Goal: Task Accomplishment & Management: Complete application form

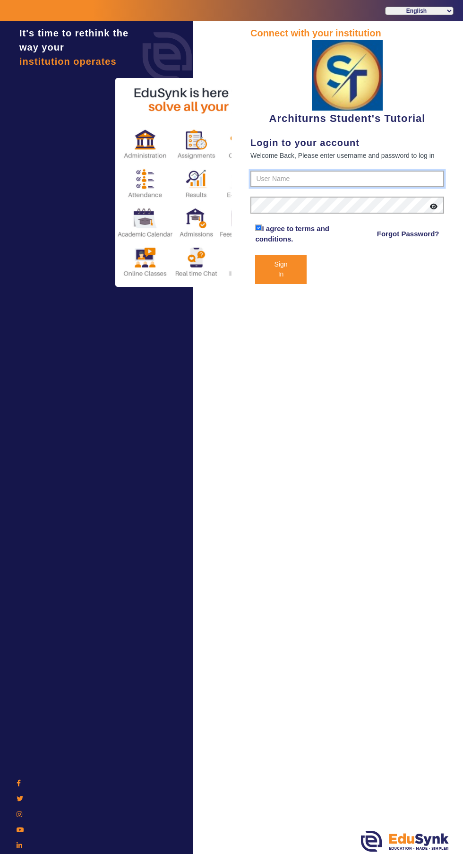
click at [364, 175] on input "text" at bounding box center [348, 179] width 194 height 17
type input "9890876380"
click at [255, 255] on button "Sign In" at bounding box center [280, 269] width 51 height 29
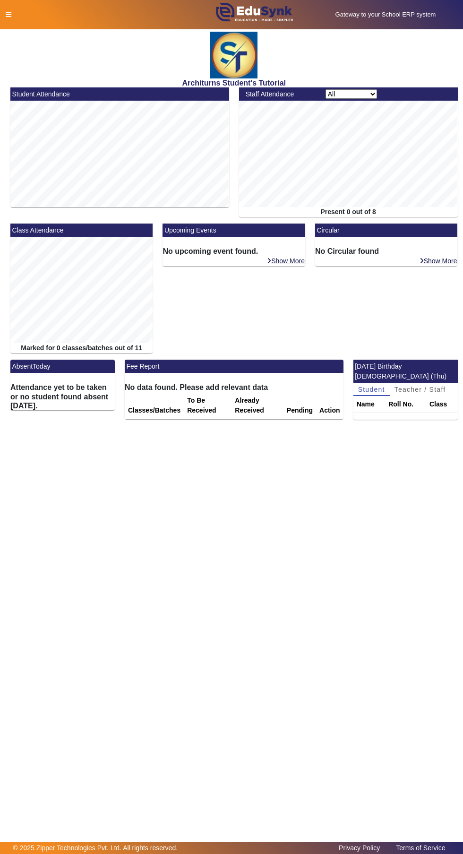
click at [8, 14] on icon at bounding box center [9, 14] width 6 height 7
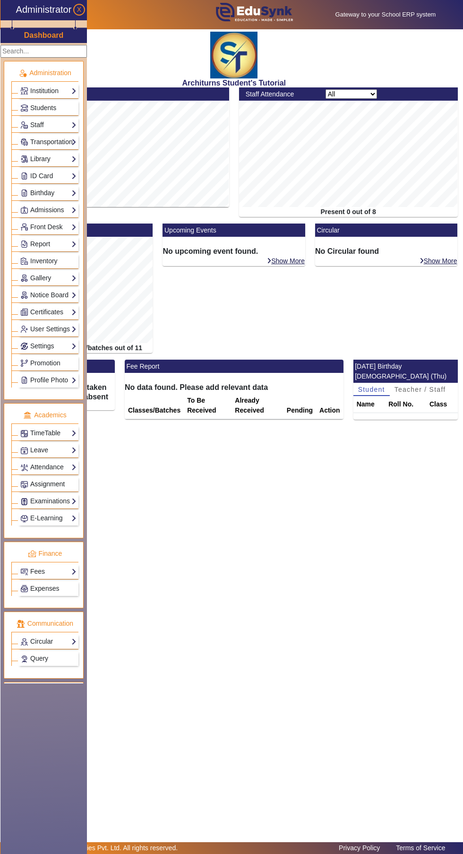
click at [71, 481] on link "Assignment" at bounding box center [48, 484] width 56 height 11
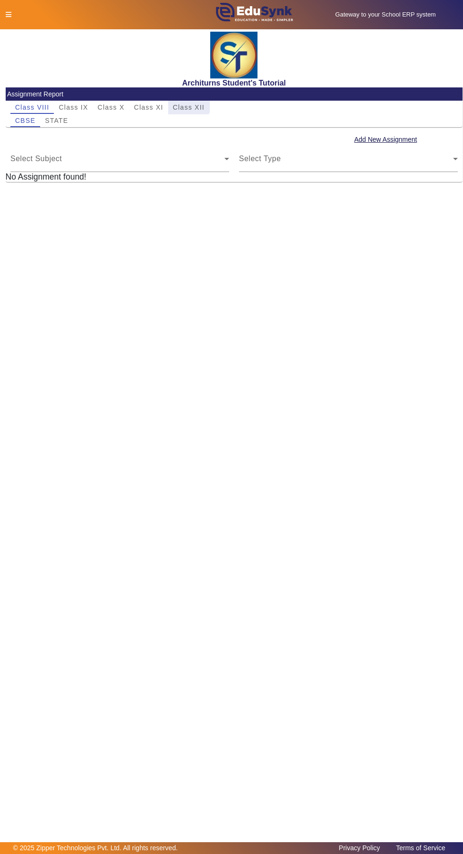
click at [183, 104] on span "Class XII" at bounding box center [189, 107] width 32 height 7
click at [88, 121] on span "TARGET" at bounding box center [88, 120] width 30 height 7
click at [90, 120] on span "TARGET" at bounding box center [88, 120] width 30 height 7
click at [390, 134] on button "Add New Assignment" at bounding box center [386, 140] width 65 height 12
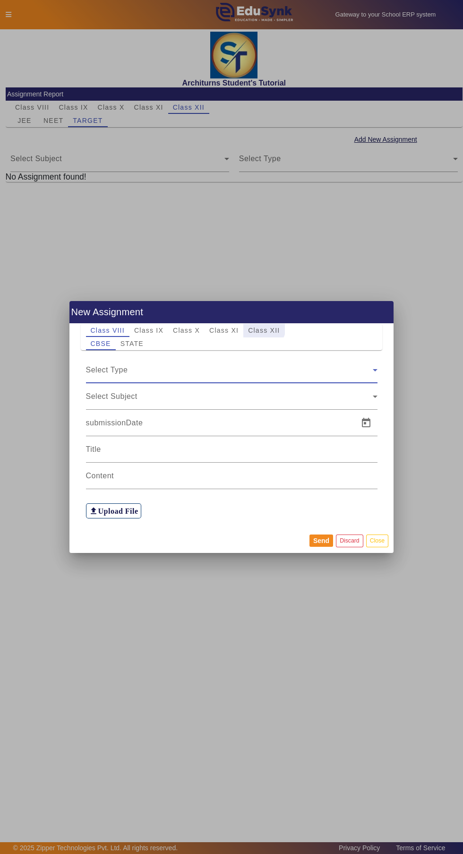
click at [257, 326] on span "Class XII" at bounding box center [264, 330] width 32 height 13
click at [165, 342] on span "TARGET" at bounding box center [163, 343] width 30 height 7
click at [363, 373] on div "Select Type" at bounding box center [229, 370] width 287 height 11
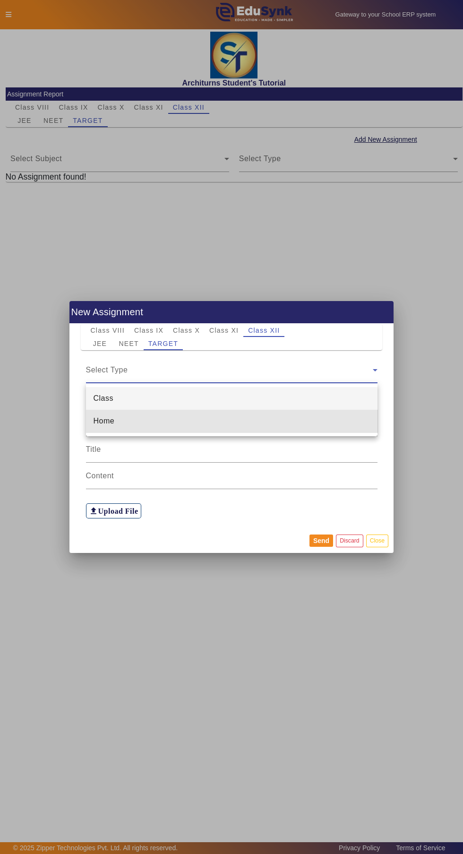
click at [277, 425] on mat-option "Home" at bounding box center [232, 421] width 292 height 23
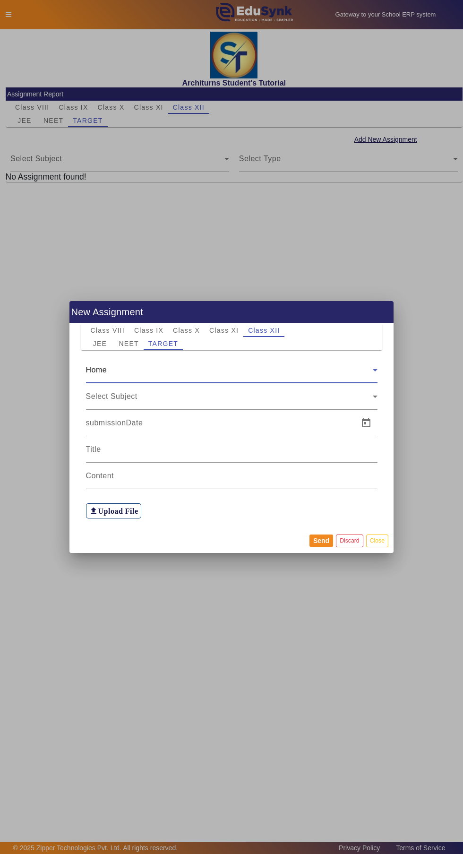
click at [375, 397] on icon at bounding box center [375, 397] width 5 height 2
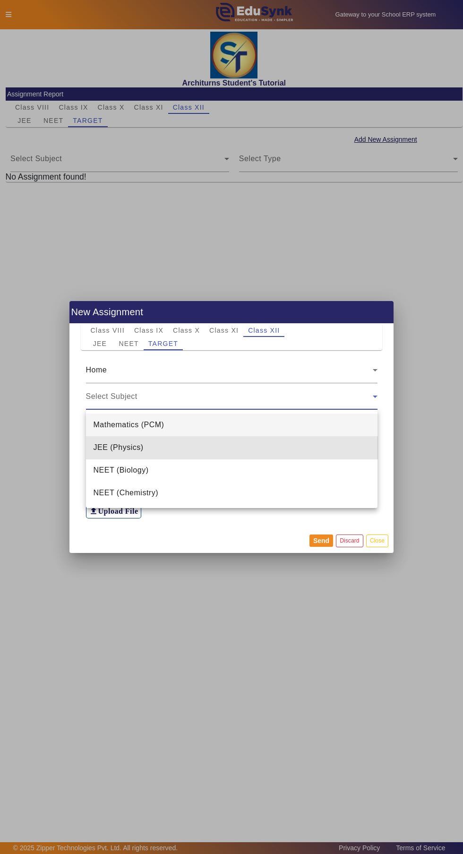
click at [236, 452] on mat-option "JEE (Physics)" at bounding box center [232, 447] width 292 height 23
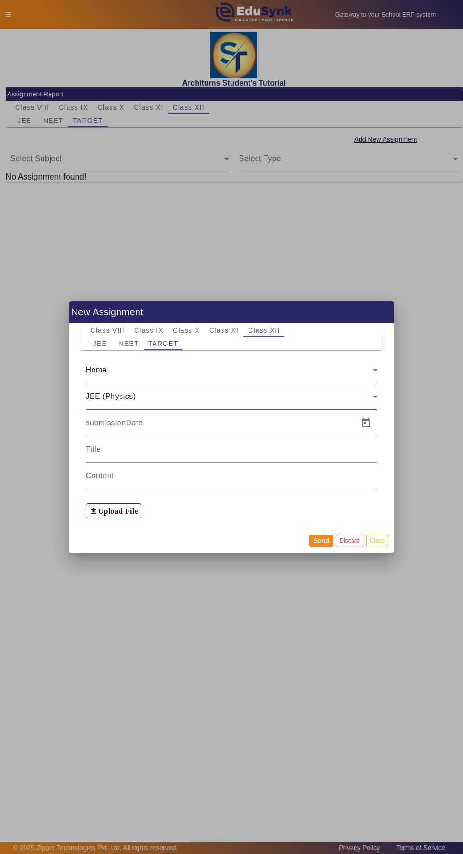
click at [366, 423] on span "Open calendar" at bounding box center [366, 423] width 23 height 23
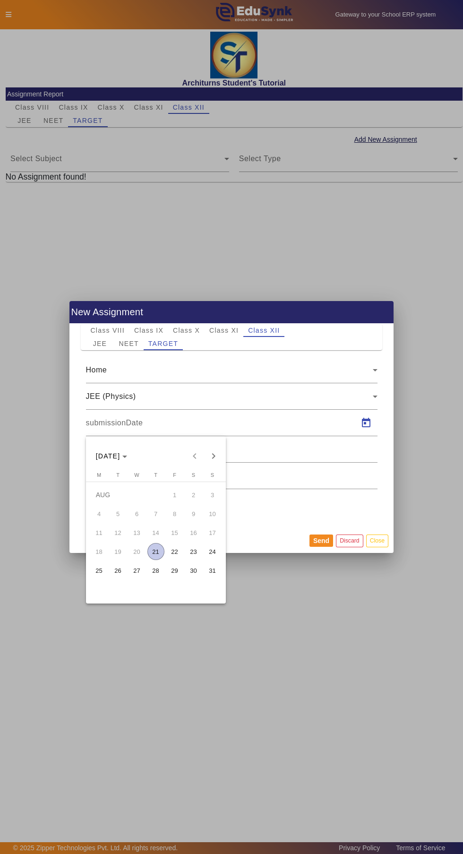
click at [174, 552] on span "22" at bounding box center [174, 551] width 17 height 17
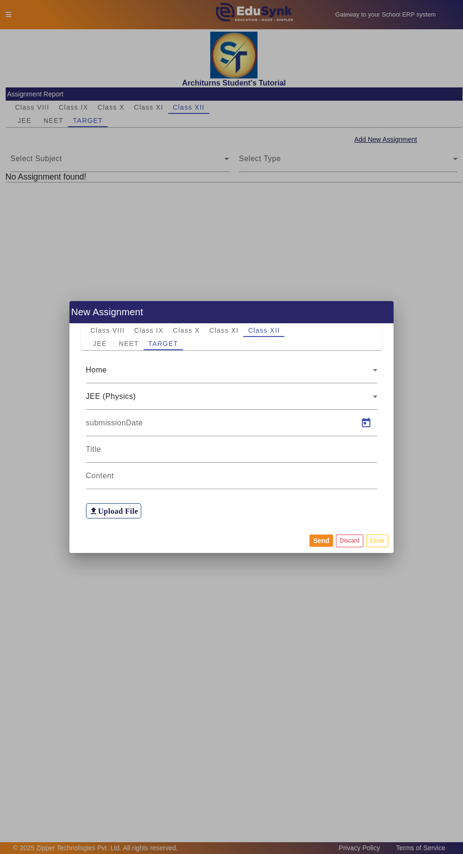
type input "[DATE]"
click at [312, 453] on input at bounding box center [232, 449] width 292 height 11
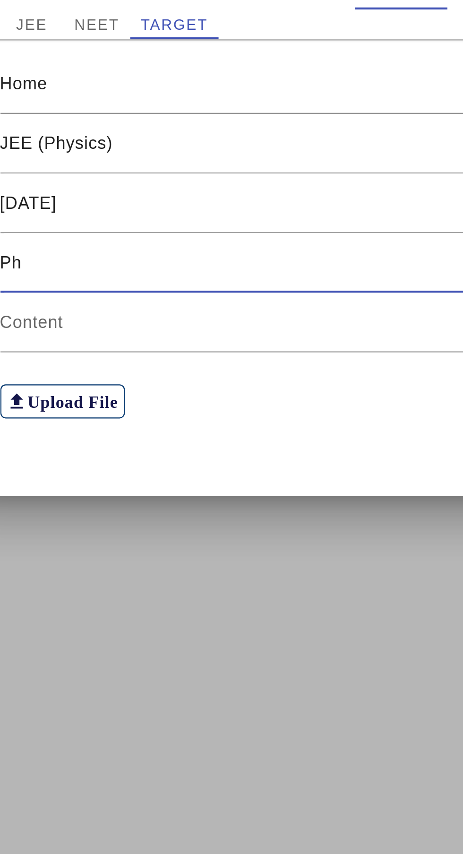
type input "P"
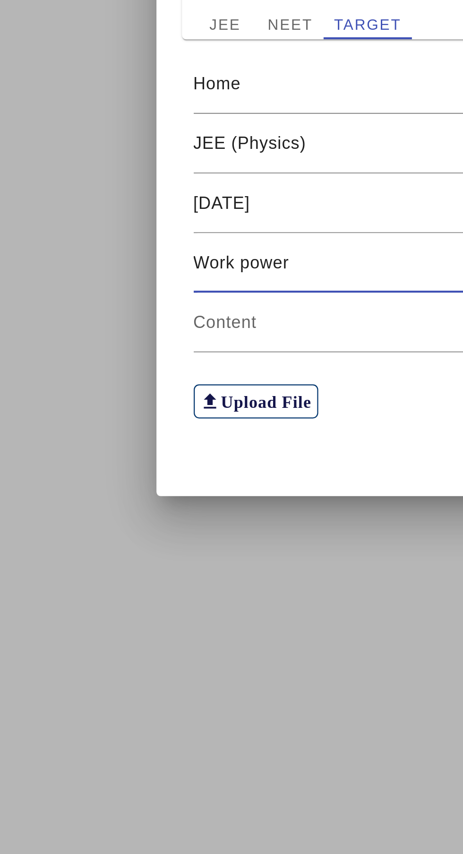
click at [142, 445] on input "Work power" at bounding box center [232, 449] width 292 height 11
type input "Work energy & Power"
click at [143, 478] on input at bounding box center [232, 475] width 292 height 11
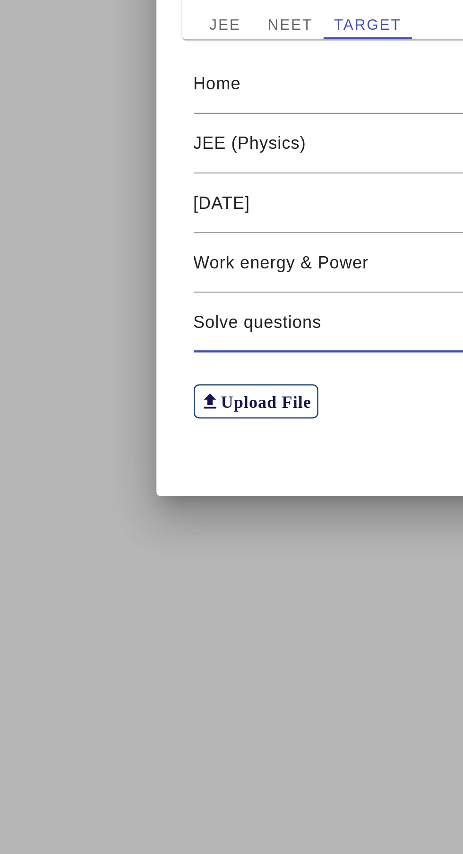
type input "Solve questions"
click at [126, 515] on h6 "Upload File" at bounding box center [118, 511] width 40 height 9
click at [0, 0] on input "file_upload Upload File" at bounding box center [0, 0] width 0 height 0
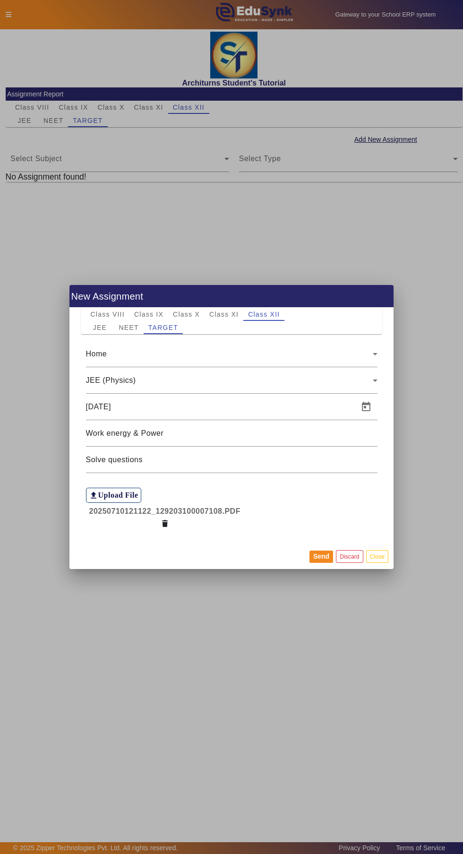
click at [122, 495] on h6 "Upload File" at bounding box center [118, 495] width 40 height 9
click at [0, 0] on input "file_upload Upload File" at bounding box center [0, 0] width 0 height 0
click at [165, 523] on icon "button" at bounding box center [165, 524] width 6 height 7
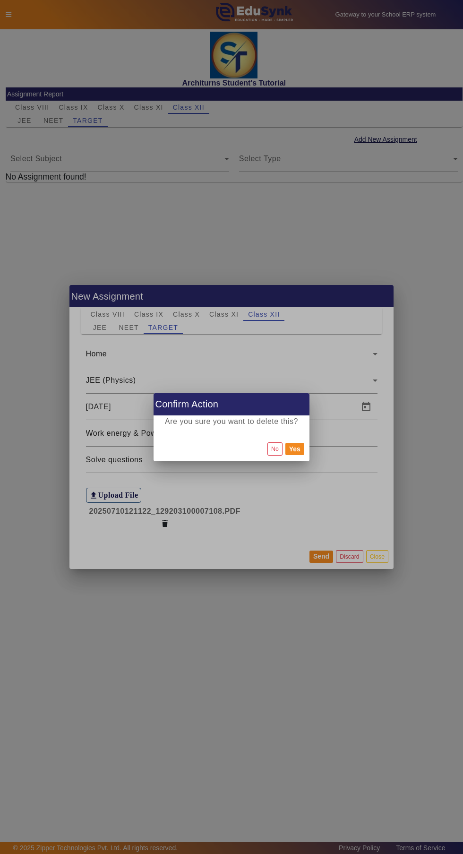
click at [295, 446] on button "Yes" at bounding box center [295, 449] width 19 height 12
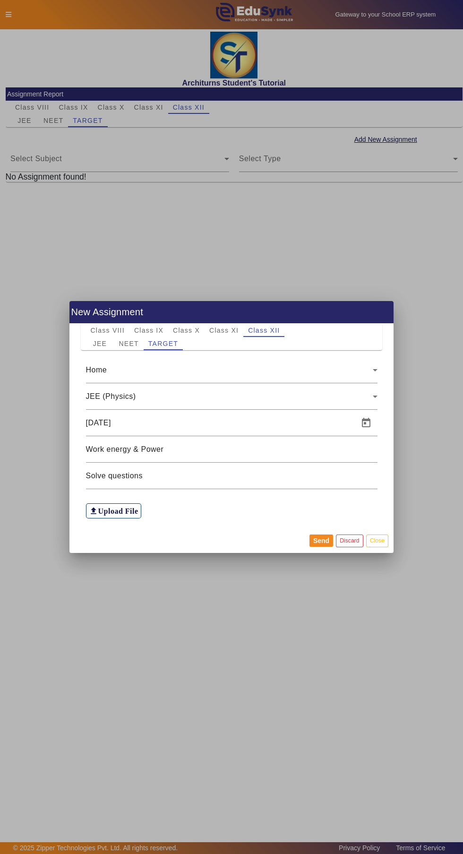
click at [127, 510] on h6 "Upload File" at bounding box center [118, 511] width 40 height 9
click at [0, 0] on input "file_upload Upload File" at bounding box center [0, 0] width 0 height 0
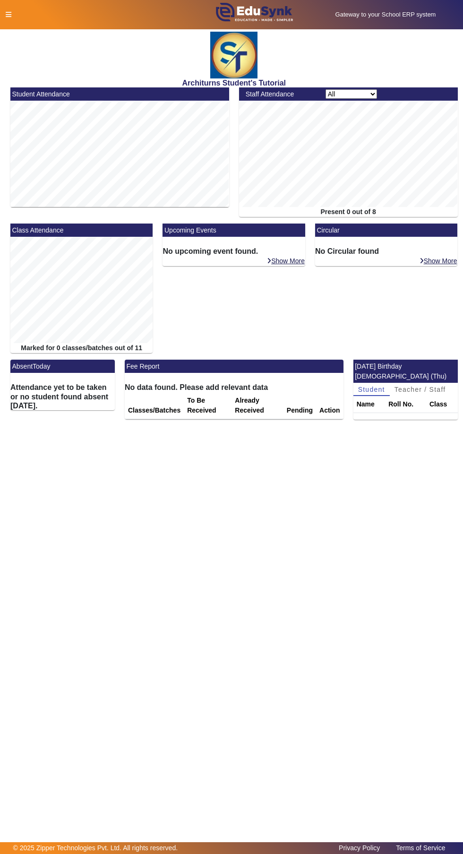
click at [8, 14] on icon at bounding box center [9, 14] width 6 height 7
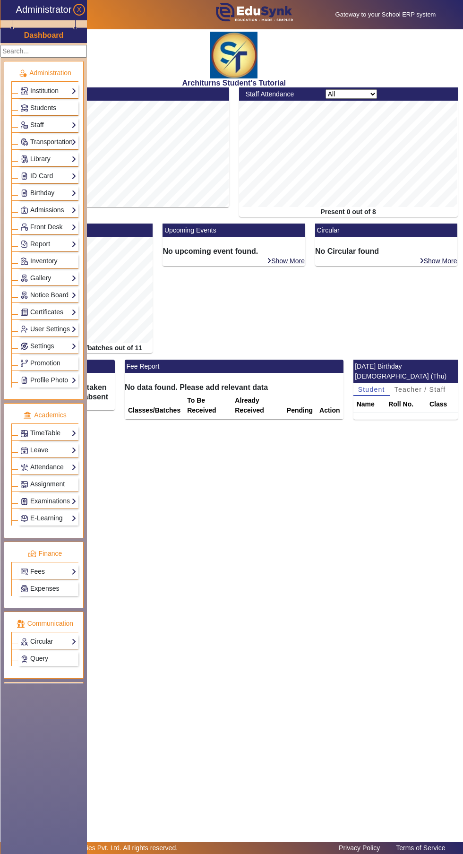
click at [70, 469] on link "Attendance" at bounding box center [48, 467] width 56 height 11
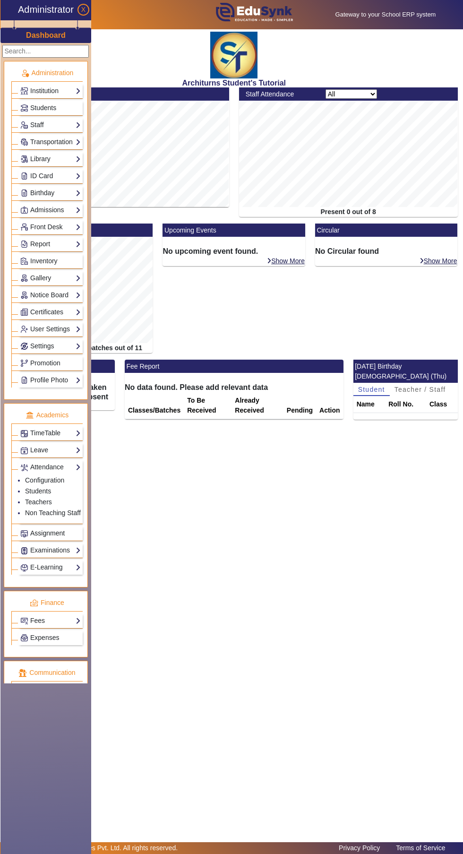
click at [68, 531] on link "Assignment" at bounding box center [50, 533] width 61 height 11
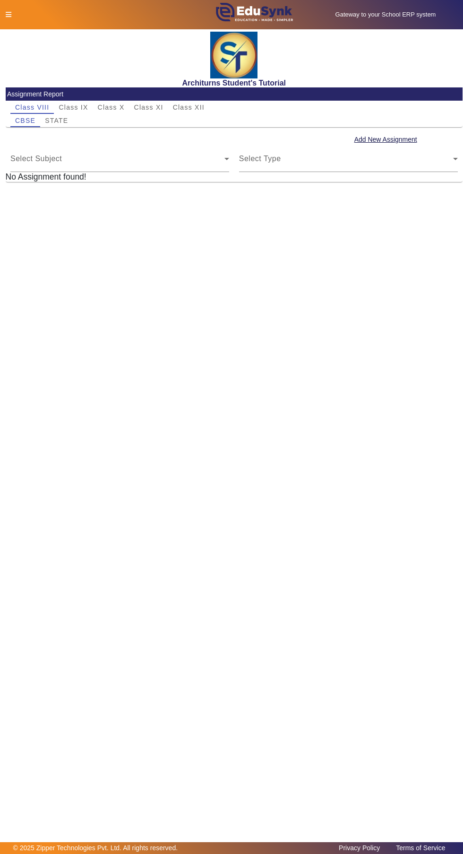
click at [386, 140] on button "Add New Assignment" at bounding box center [386, 140] width 65 height 12
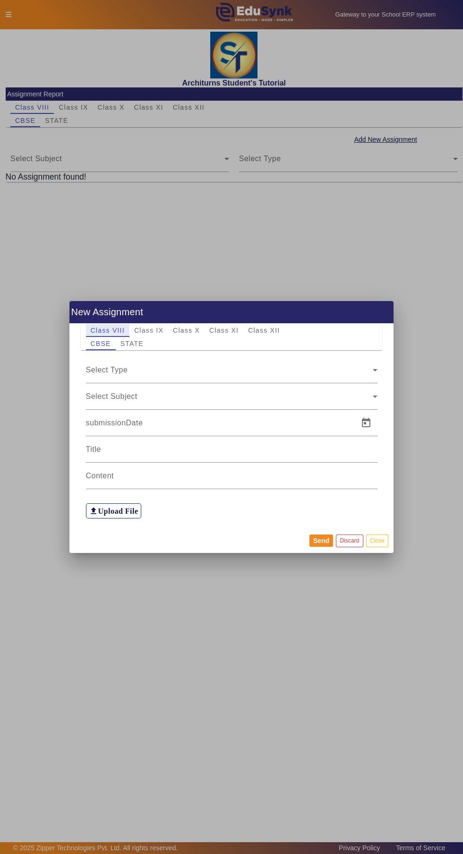
click at [193, 108] on div at bounding box center [231, 427] width 463 height 854
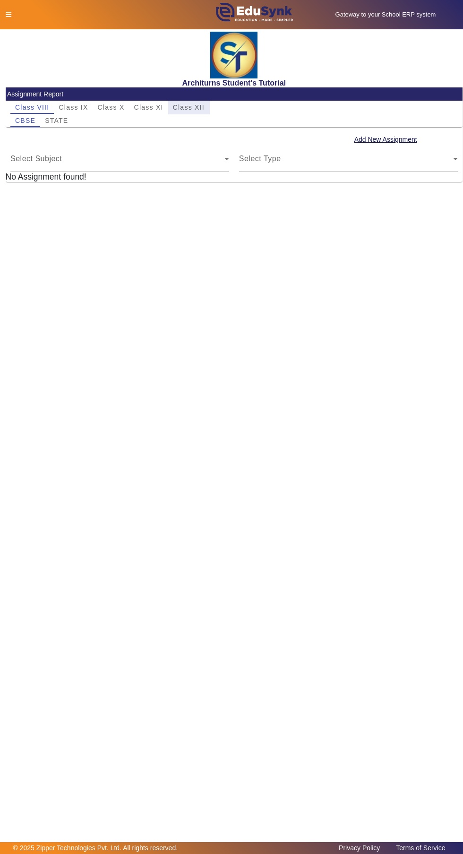
click at [190, 108] on span "Class XII" at bounding box center [189, 107] width 32 height 7
click at [394, 137] on button "Add New Assignment" at bounding box center [386, 140] width 65 height 12
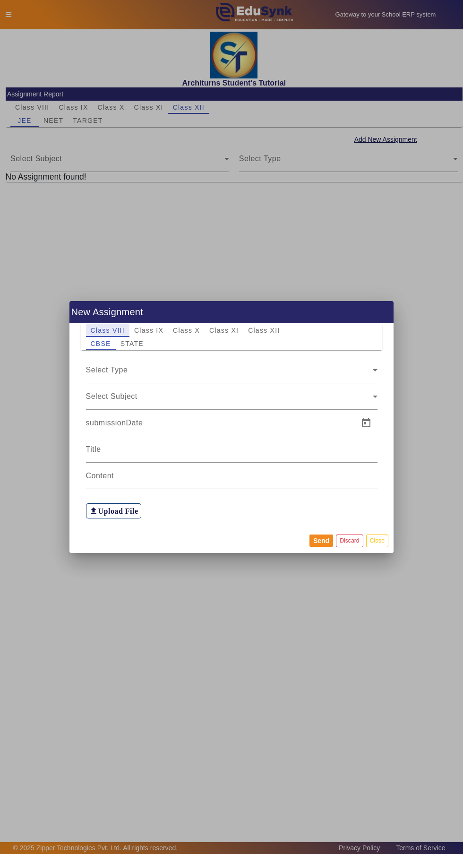
click at [84, 123] on div at bounding box center [231, 427] width 463 height 854
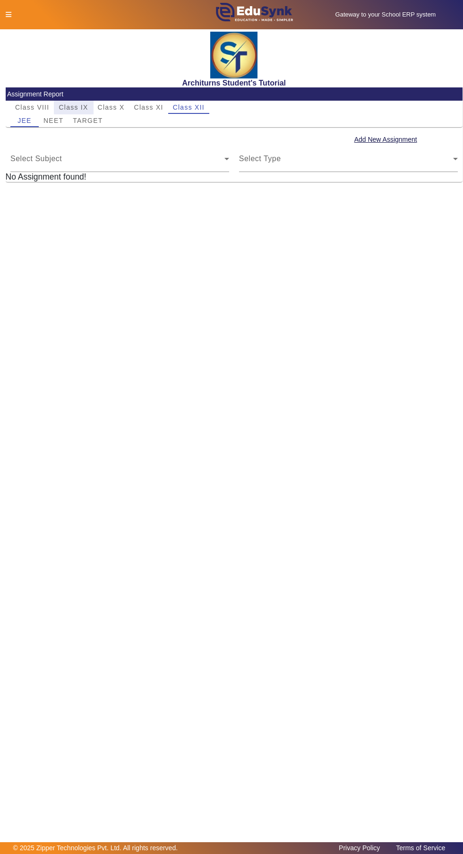
click at [86, 107] on span "Class IX" at bounding box center [73, 107] width 29 height 7
click at [192, 103] on span "Class XII" at bounding box center [189, 107] width 32 height 13
click at [91, 119] on span "TARGET" at bounding box center [88, 120] width 30 height 7
click at [391, 145] on button "Add New Assignment" at bounding box center [386, 140] width 65 height 12
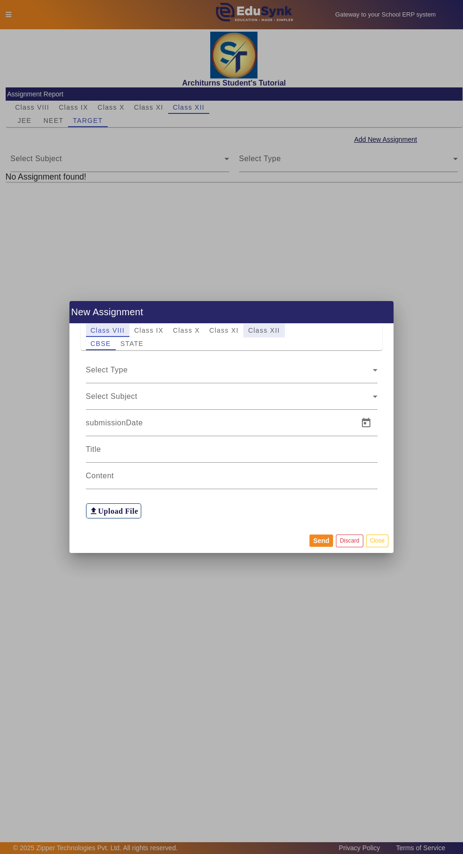
click at [264, 331] on span "Class XII" at bounding box center [264, 330] width 32 height 7
click at [173, 337] on span "TARGET" at bounding box center [163, 343] width 30 height 13
click at [375, 370] on icon at bounding box center [375, 370] width 5 height 2
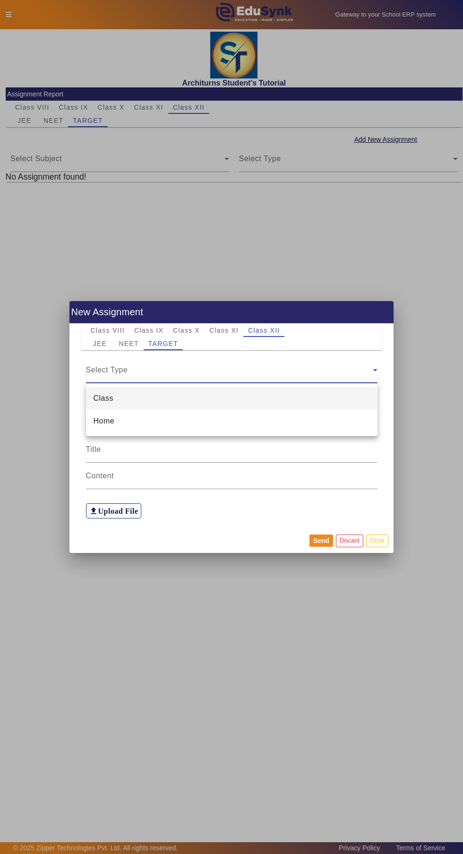
click at [270, 417] on mat-option "Home" at bounding box center [232, 421] width 292 height 23
click at [354, 400] on div "Select Subject" at bounding box center [229, 396] width 287 height 11
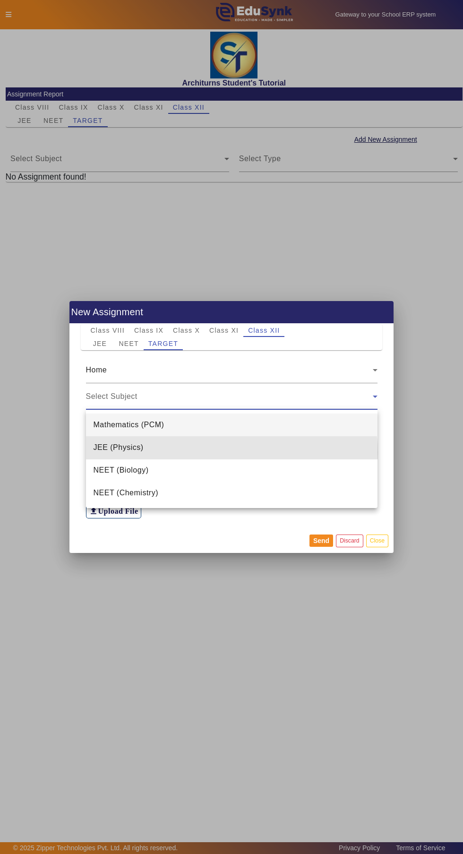
click at [211, 453] on mat-option "JEE (Physics)" at bounding box center [232, 447] width 292 height 23
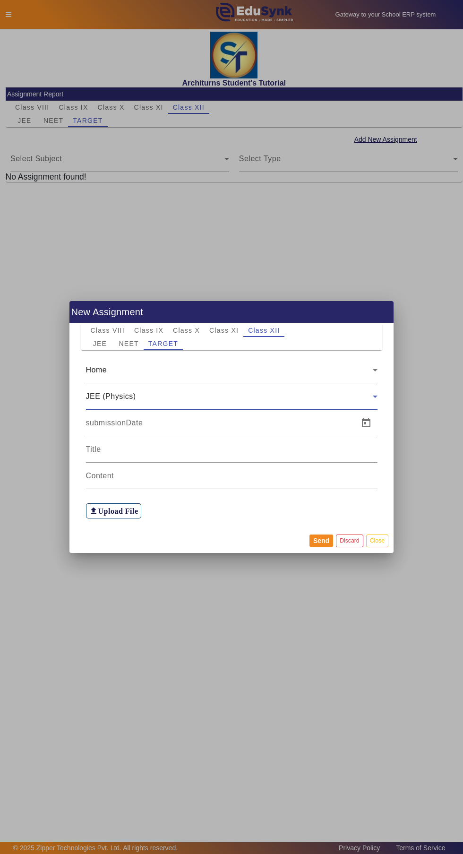
click at [305, 423] on input at bounding box center [219, 422] width 267 height 11
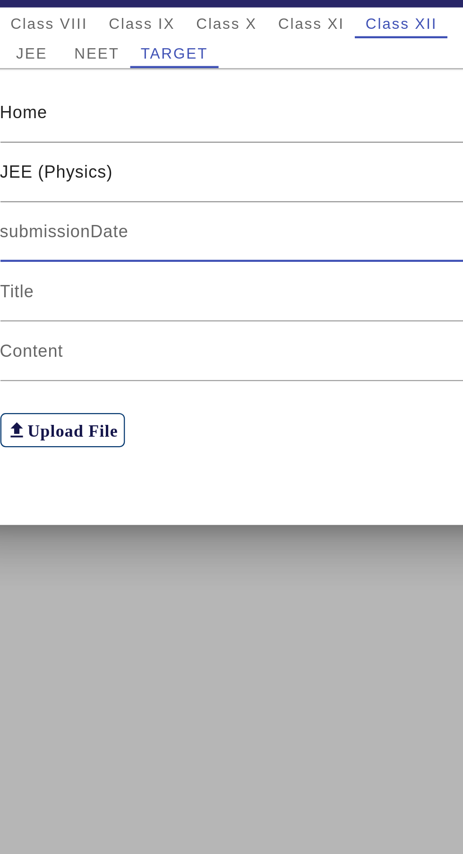
type input "[DATE]"
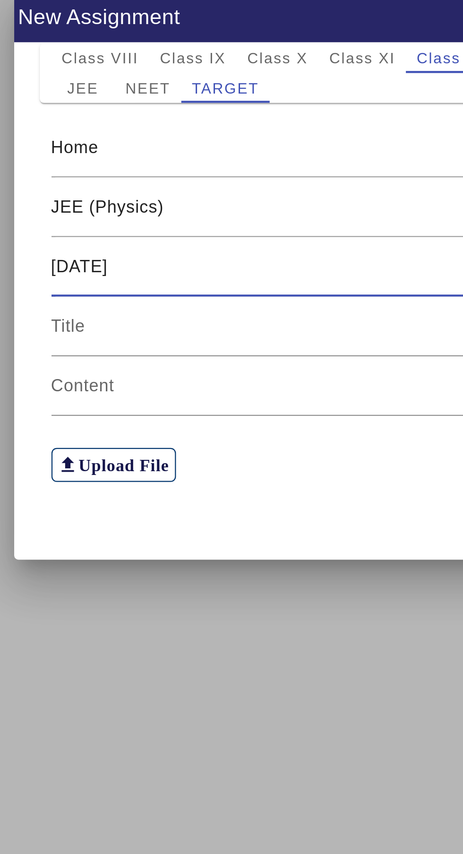
click at [191, 453] on input at bounding box center [232, 449] width 292 height 11
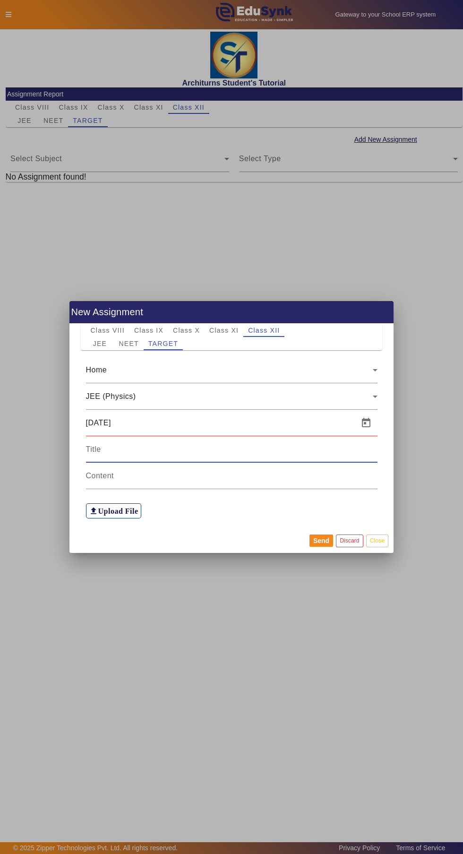
click at [137, 451] on input at bounding box center [232, 449] width 292 height 11
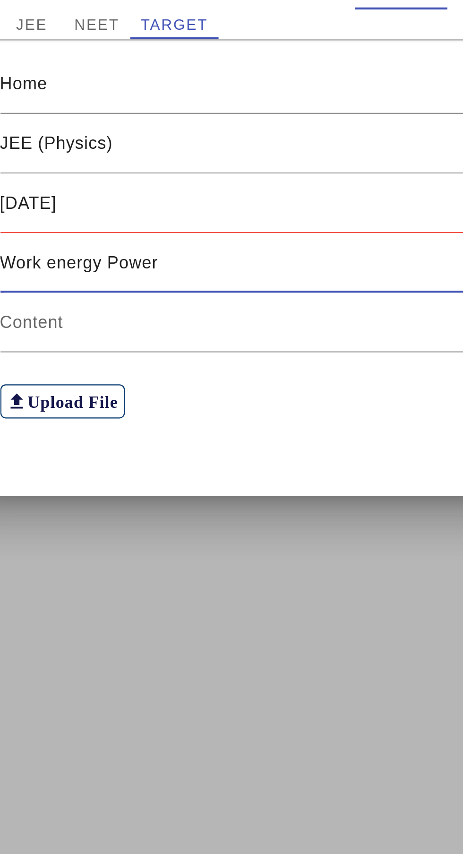
type input "Work energy Power"
click at [164, 473] on input at bounding box center [232, 475] width 292 height 11
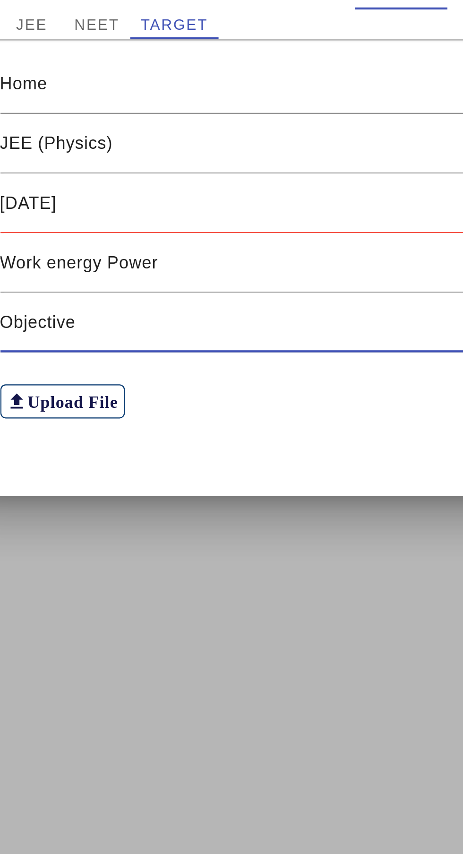
type input "Objective"
click at [131, 507] on h6 "Upload File" at bounding box center [118, 511] width 40 height 9
click at [0, 0] on input "file_upload Upload File" at bounding box center [0, 0] width 0 height 0
click at [134, 514] on h6 "Upload File" at bounding box center [118, 511] width 40 height 9
click at [0, 0] on input "file_upload Upload File" at bounding box center [0, 0] width 0 height 0
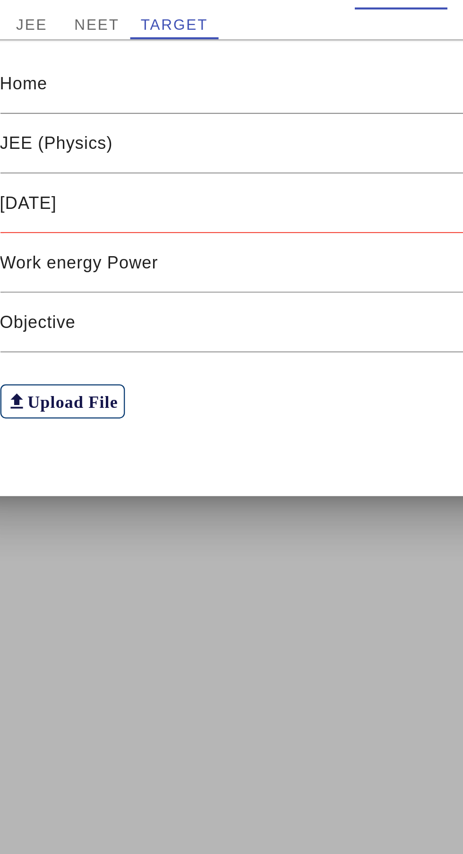
click at [128, 511] on h6 "Upload File" at bounding box center [118, 511] width 40 height 9
click at [0, 0] on input "file_upload Upload File" at bounding box center [0, 0] width 0 height 0
click at [123, 512] on h6 "Upload File" at bounding box center [118, 511] width 40 height 9
click at [0, 0] on input "file_upload Upload File" at bounding box center [0, 0] width 0 height 0
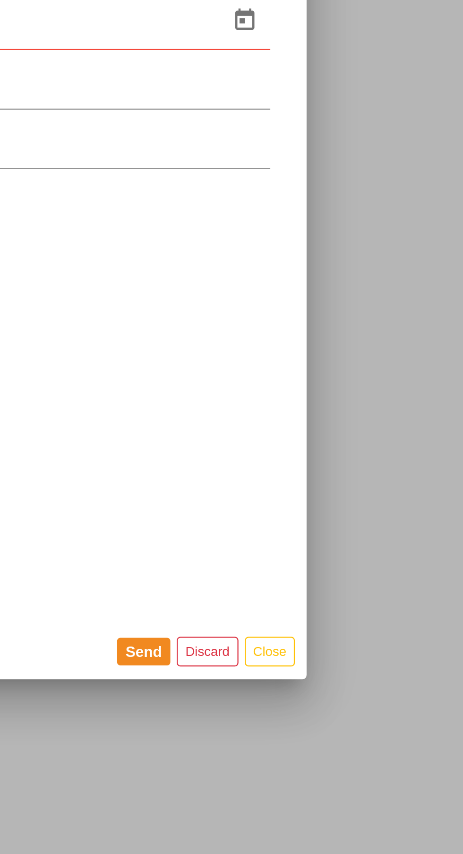
click at [321, 625] on button "Send" at bounding box center [322, 622] width 24 height 12
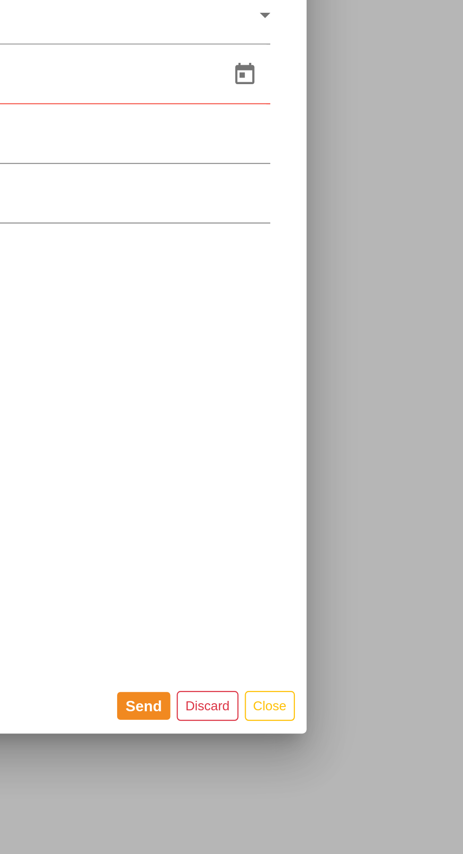
click at [322, 628] on button "Send" at bounding box center [322, 622] width 24 height 12
click at [325, 628] on button "Send" at bounding box center [322, 622] width 24 height 12
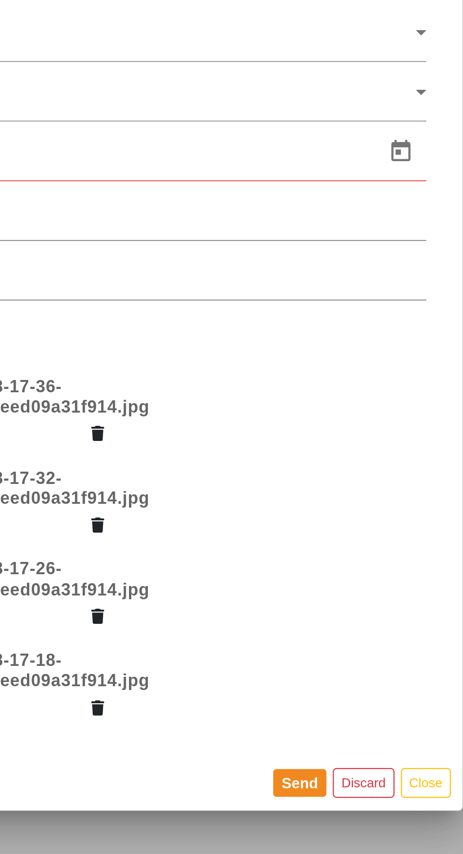
click at [378, 371] on div at bounding box center [378, 371] width 0 height 0
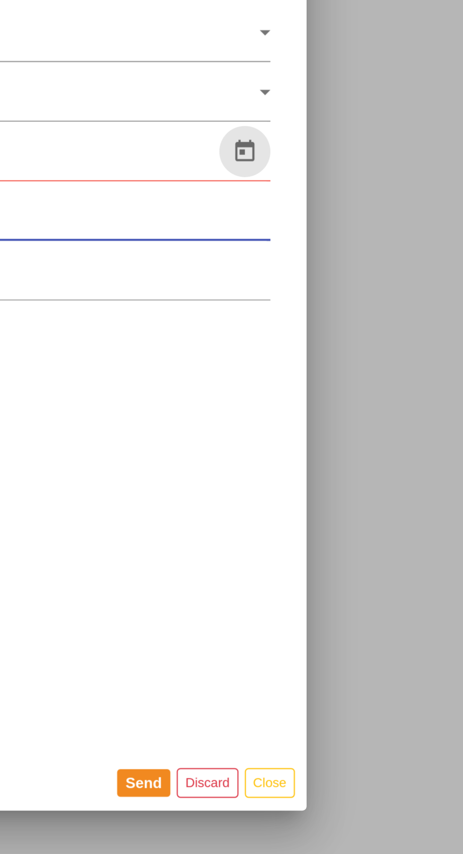
click at [366, 340] on span "Open calendar" at bounding box center [366, 341] width 23 height 23
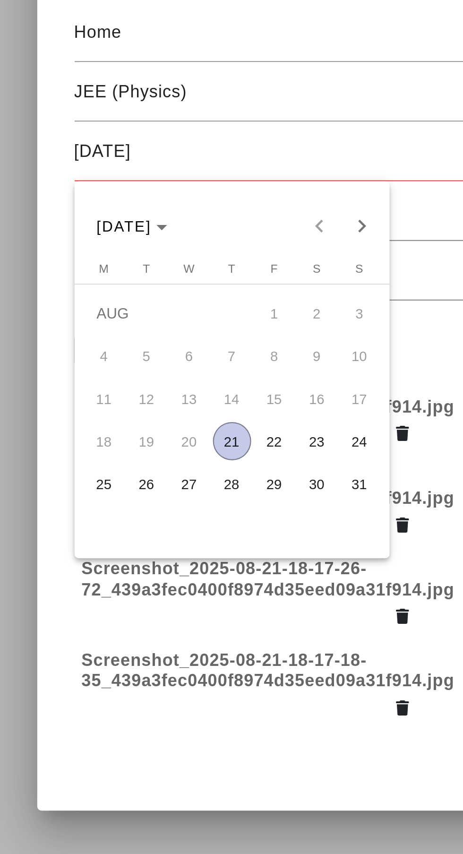
click at [174, 469] on span "22" at bounding box center [174, 470] width 17 height 17
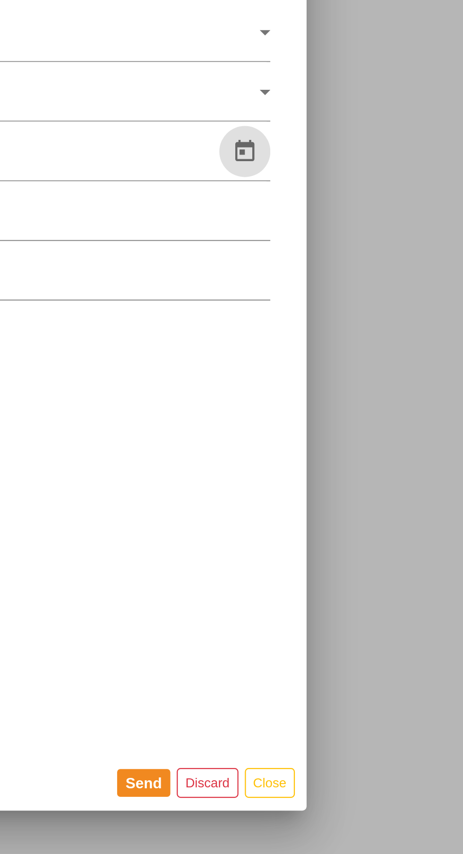
click at [323, 622] on button "Send" at bounding box center [322, 622] width 24 height 12
